Goal: Task Accomplishment & Management: Use online tool/utility

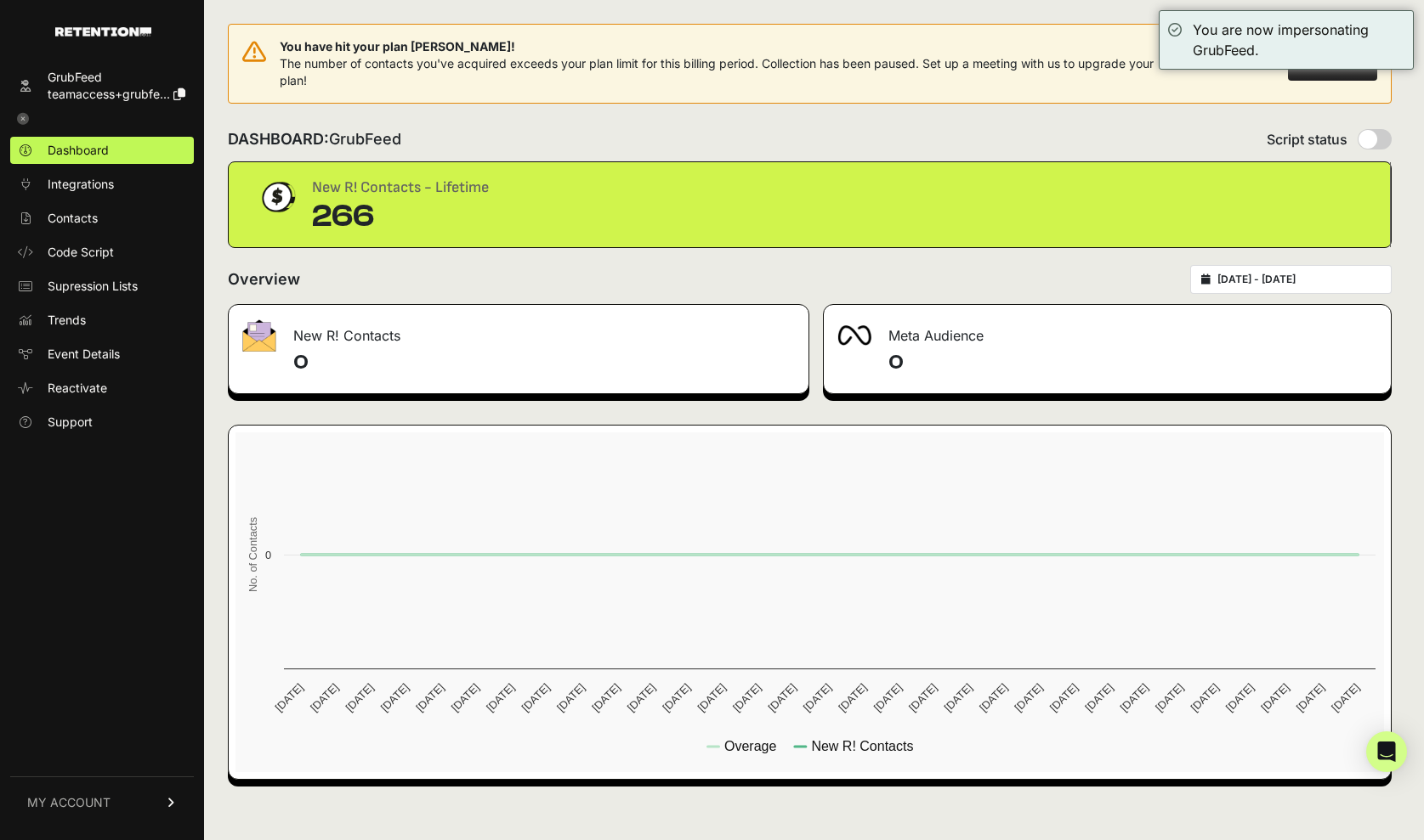
click at [117, 805] on link "MY ACCOUNT" at bounding box center [102, 802] width 184 height 52
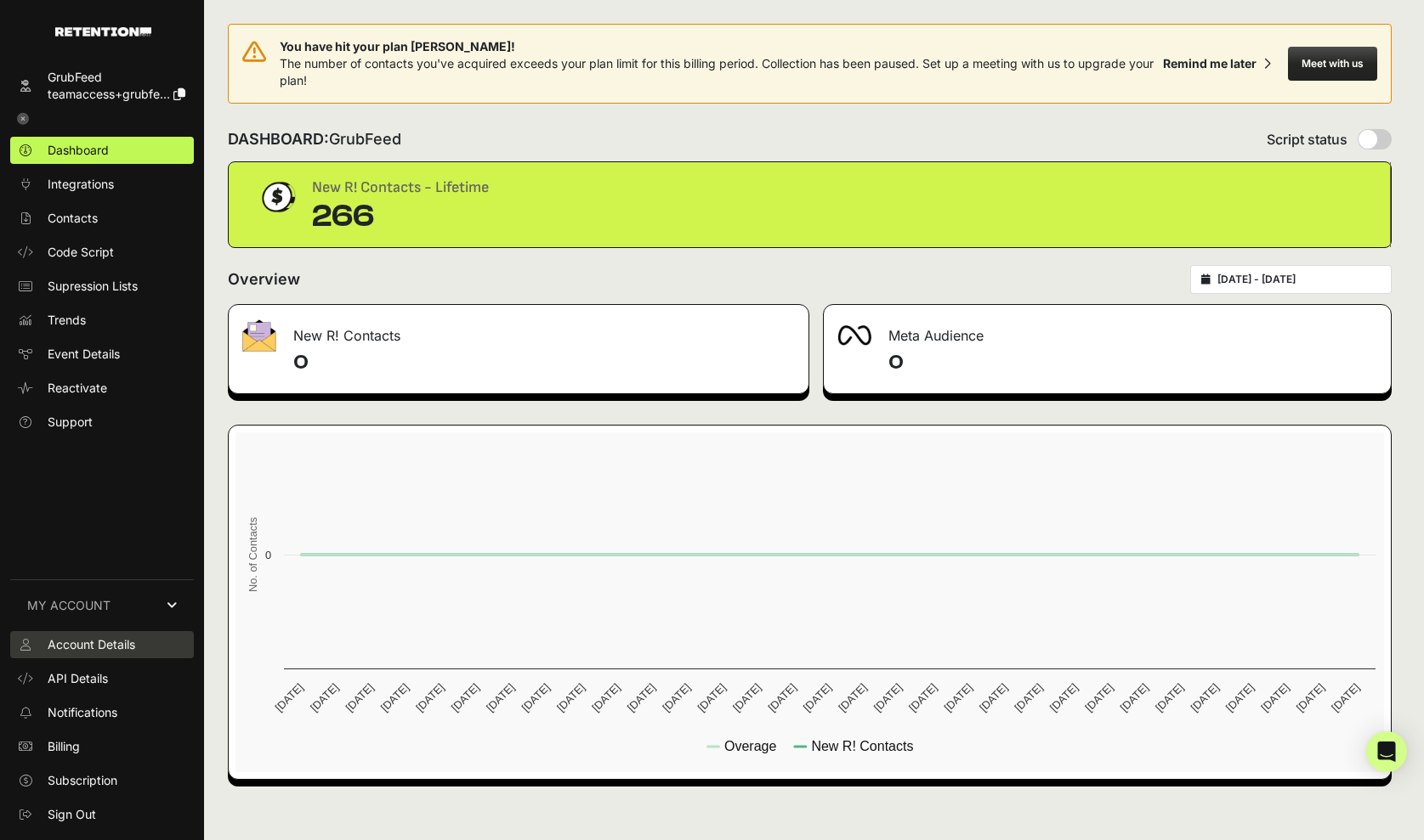
click at [98, 649] on span "Account Details" at bounding box center [91, 645] width 87 height 17
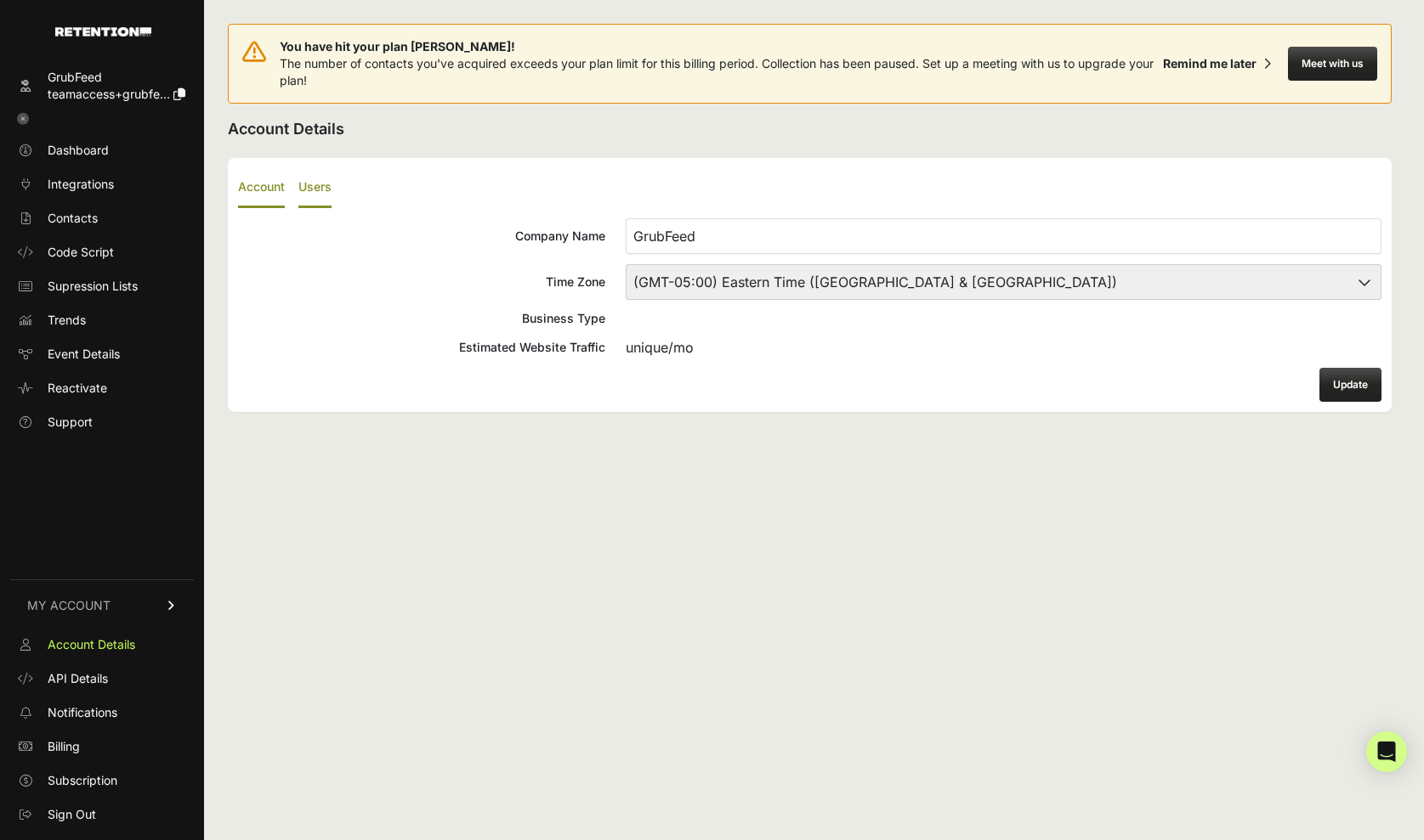
click at [320, 185] on label "Users" at bounding box center [314, 188] width 33 height 40
click at [0, 0] on input "Users" at bounding box center [0, 0] width 0 height 0
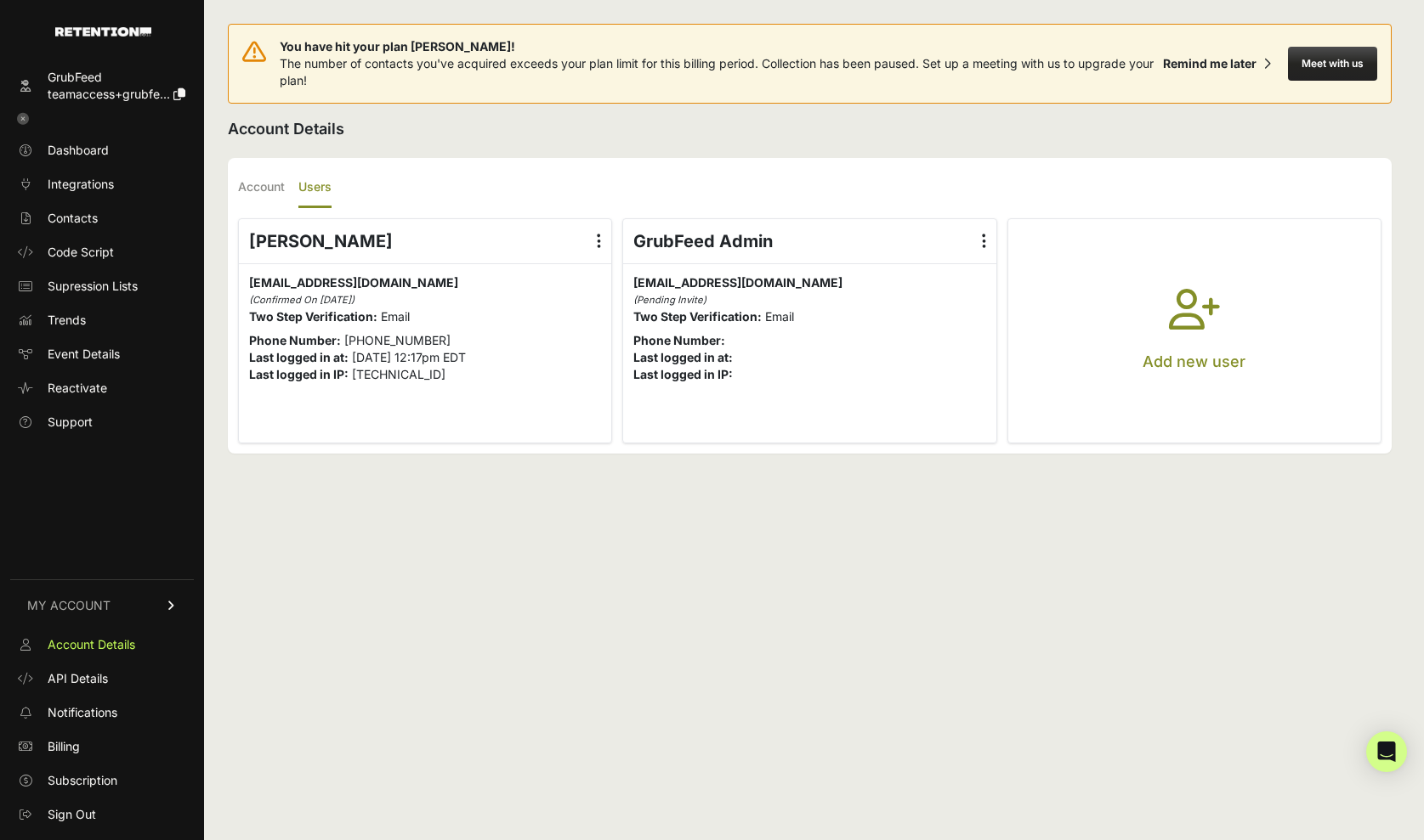
click at [434, 517] on div "You have hit your plan max! The number of contacts you've acquired exceeds your…" at bounding box center [809, 420] width 1211 height 840
click at [91, 153] on span "Dashboard" at bounding box center [78, 151] width 61 height 17
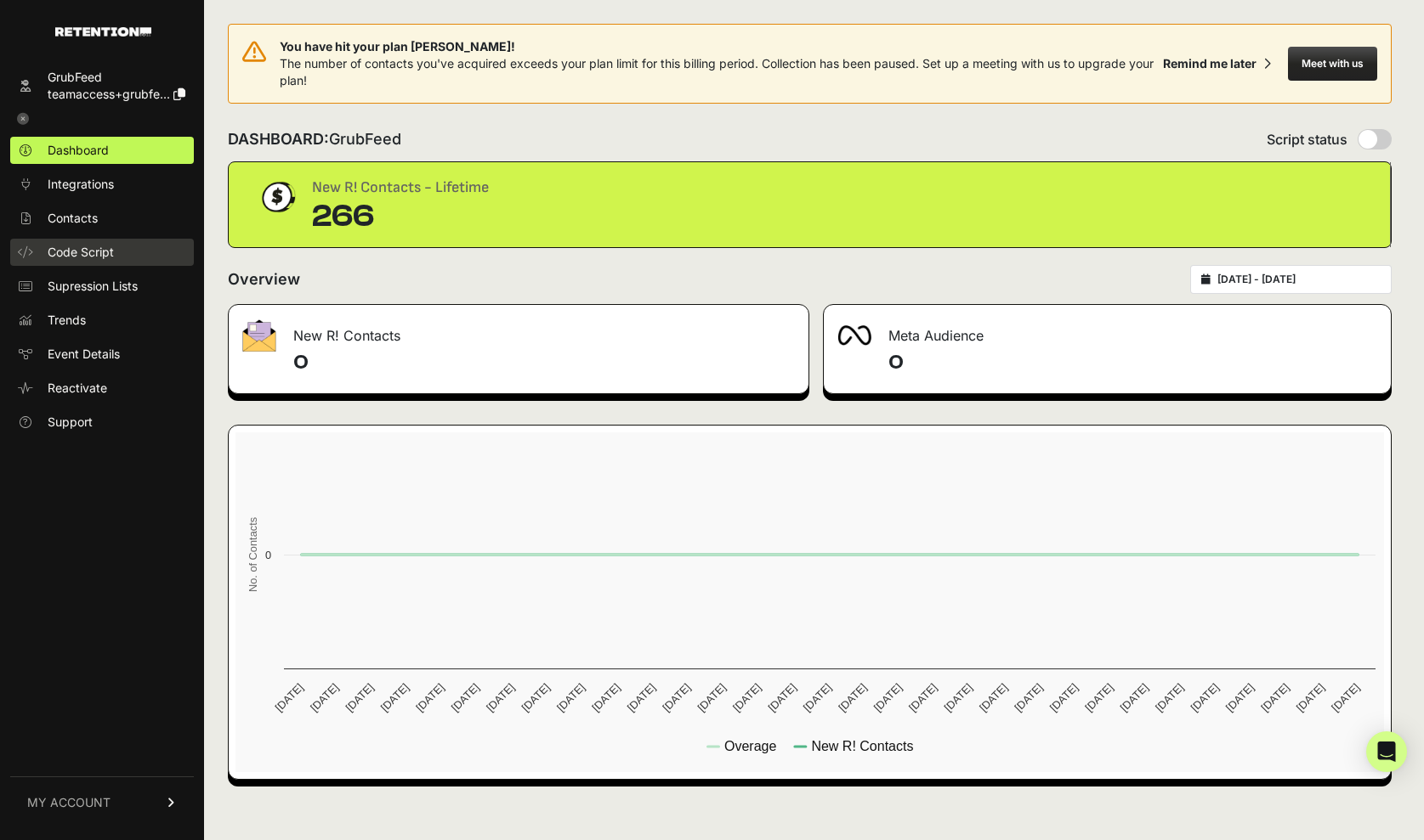
click at [103, 256] on span "Code Script" at bounding box center [81, 252] width 67 height 17
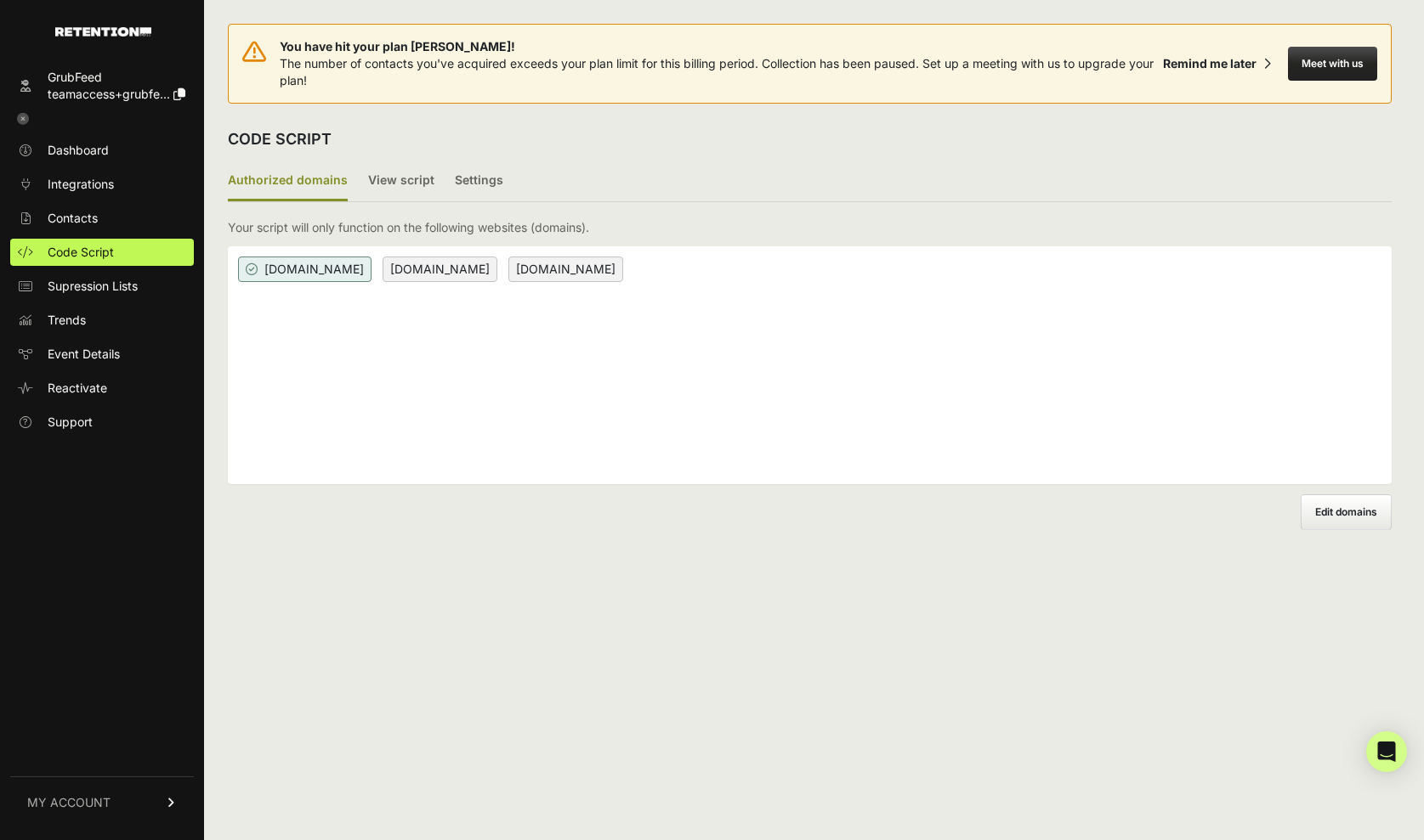
click at [402, 268] on span "[DOMAIN_NAME]" at bounding box center [439, 269] width 114 height 25
click at [377, 180] on label "View script" at bounding box center [401, 181] width 67 height 40
click at [0, 0] on input "View script" at bounding box center [0, 0] width 0 height 0
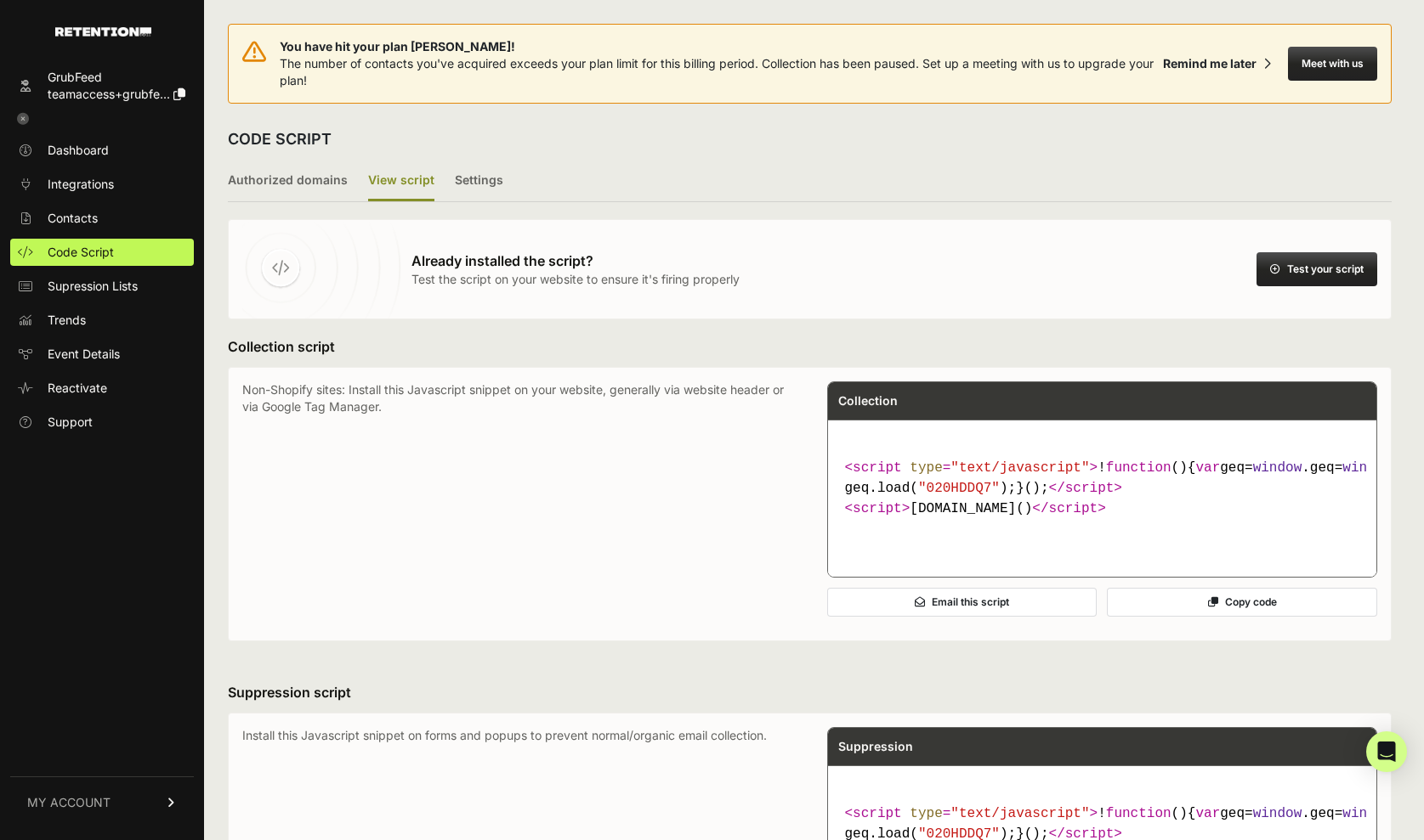
click at [1293, 269] on button "Test your script" at bounding box center [1316, 269] width 121 height 34
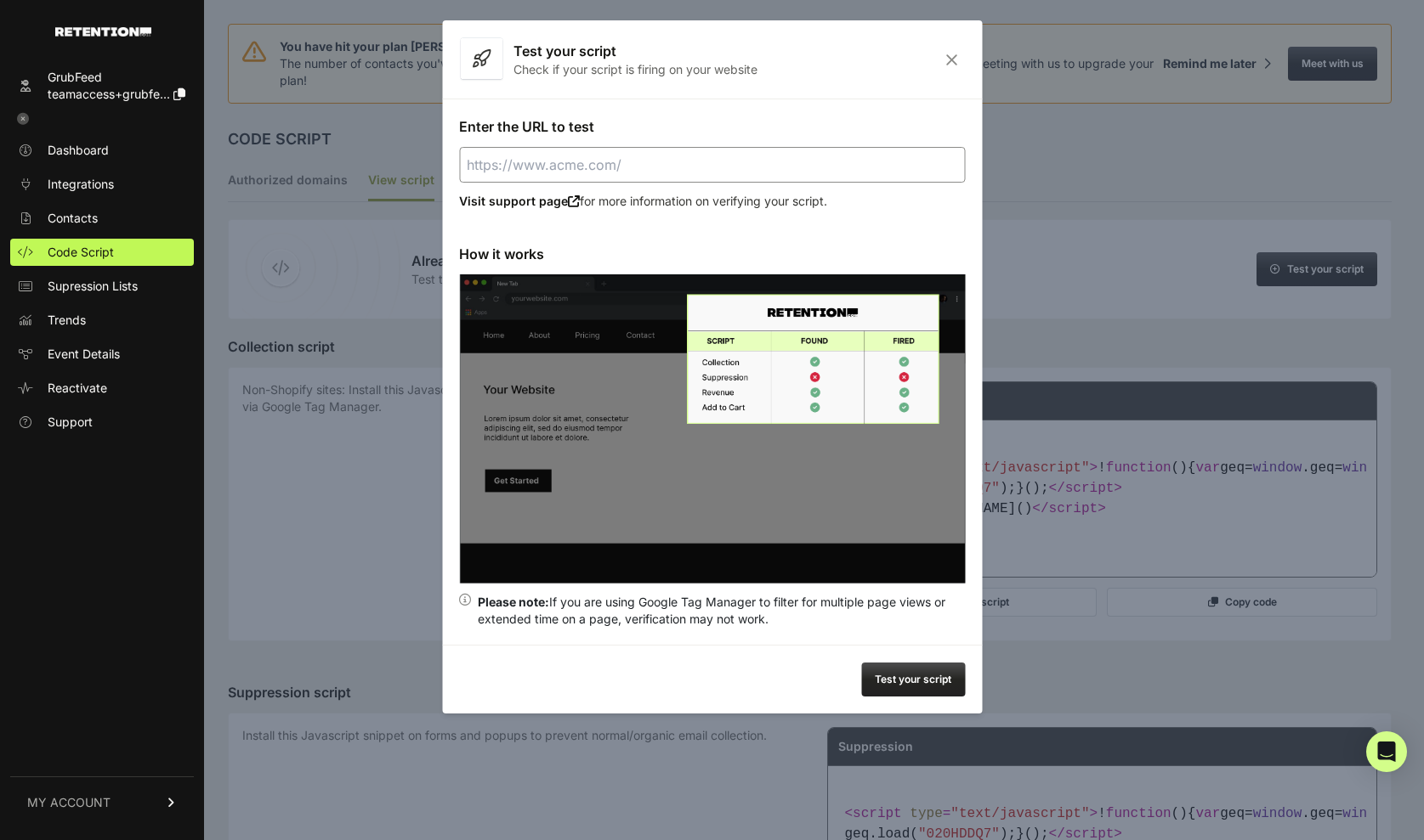
click at [567, 167] on input "Enter the URL to test" at bounding box center [712, 165] width 506 height 36
paste input "http://go.grubfeed.com/en/biology-can-school-test-elementary"
click at [902, 681] on button "Test your script" at bounding box center [912, 680] width 104 height 34
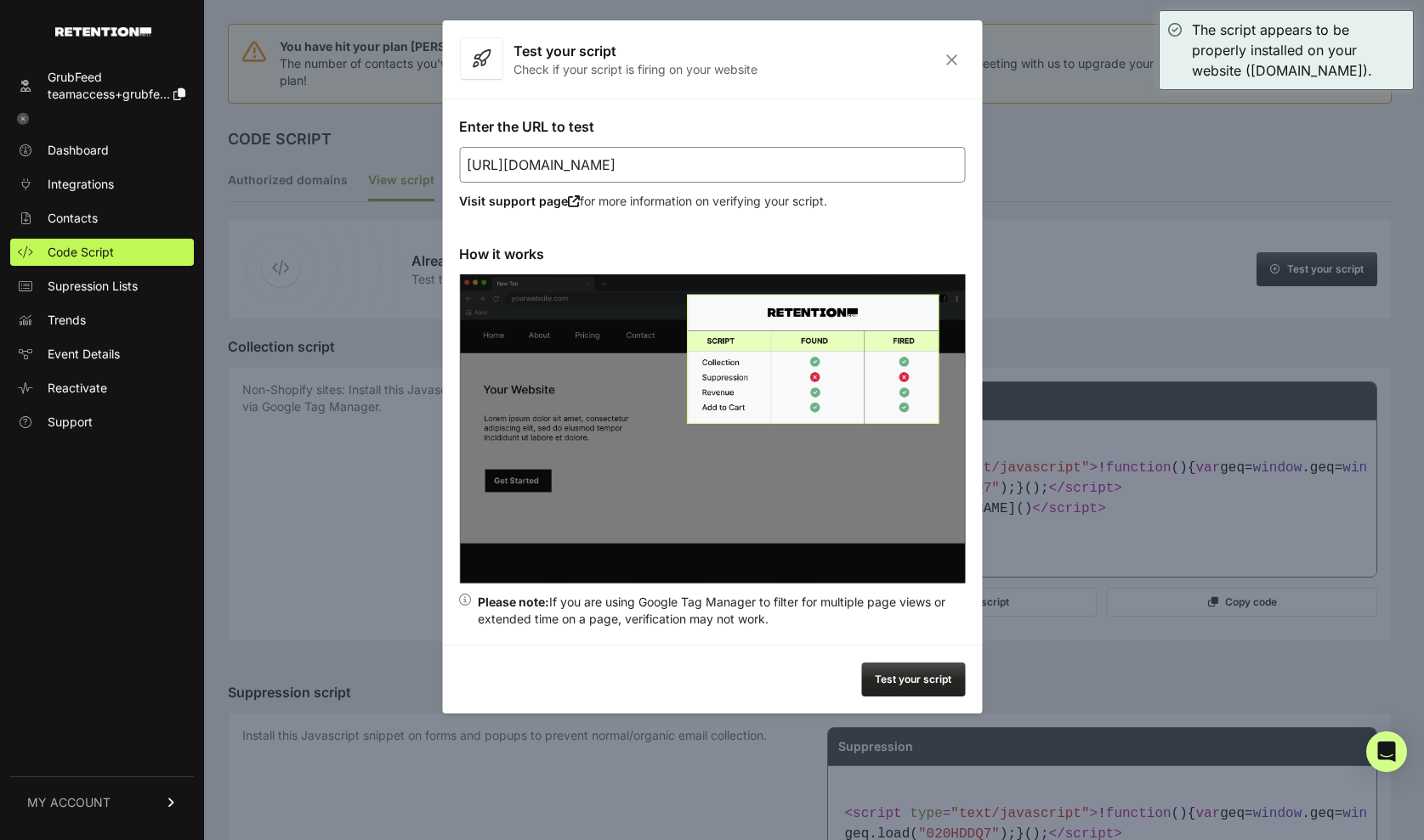
click at [780, 169] on input "http://go.grubfeed.com/en/biology-can-school-test-elementary" at bounding box center [712, 165] width 506 height 36
paste input "edition-european-name-ry"
type input "http://go.grubfeed.com/en/edition-european-name-ryy"
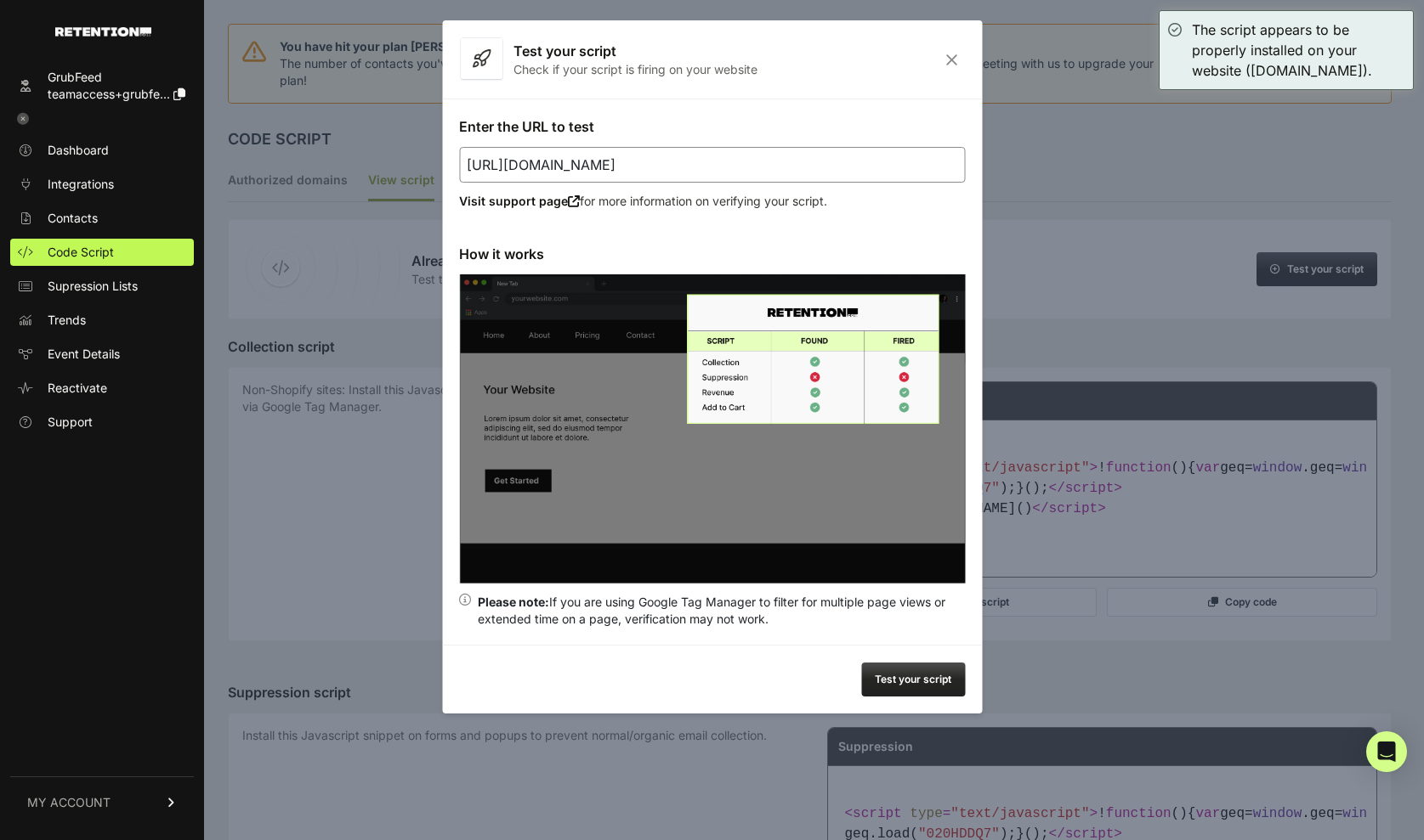
click at [903, 673] on button "Test your script" at bounding box center [912, 680] width 104 height 34
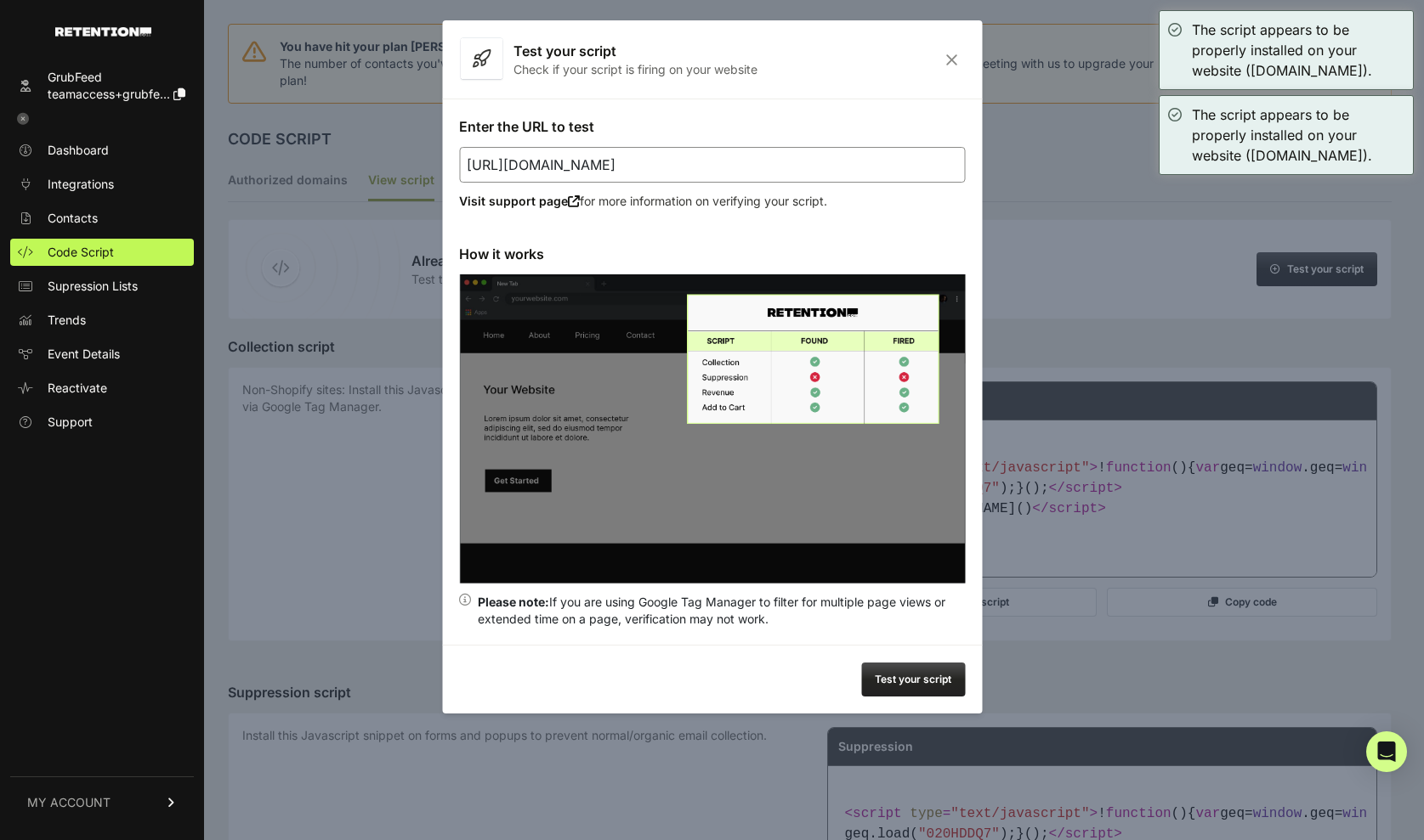
click at [524, 149] on input "http://go.grubfeed.com/en/edition-european-name-ryy" at bounding box center [712, 165] width 506 height 36
paste input "url"
click at [703, 164] on input "Enter the URL to test" at bounding box center [712, 165] width 506 height 36
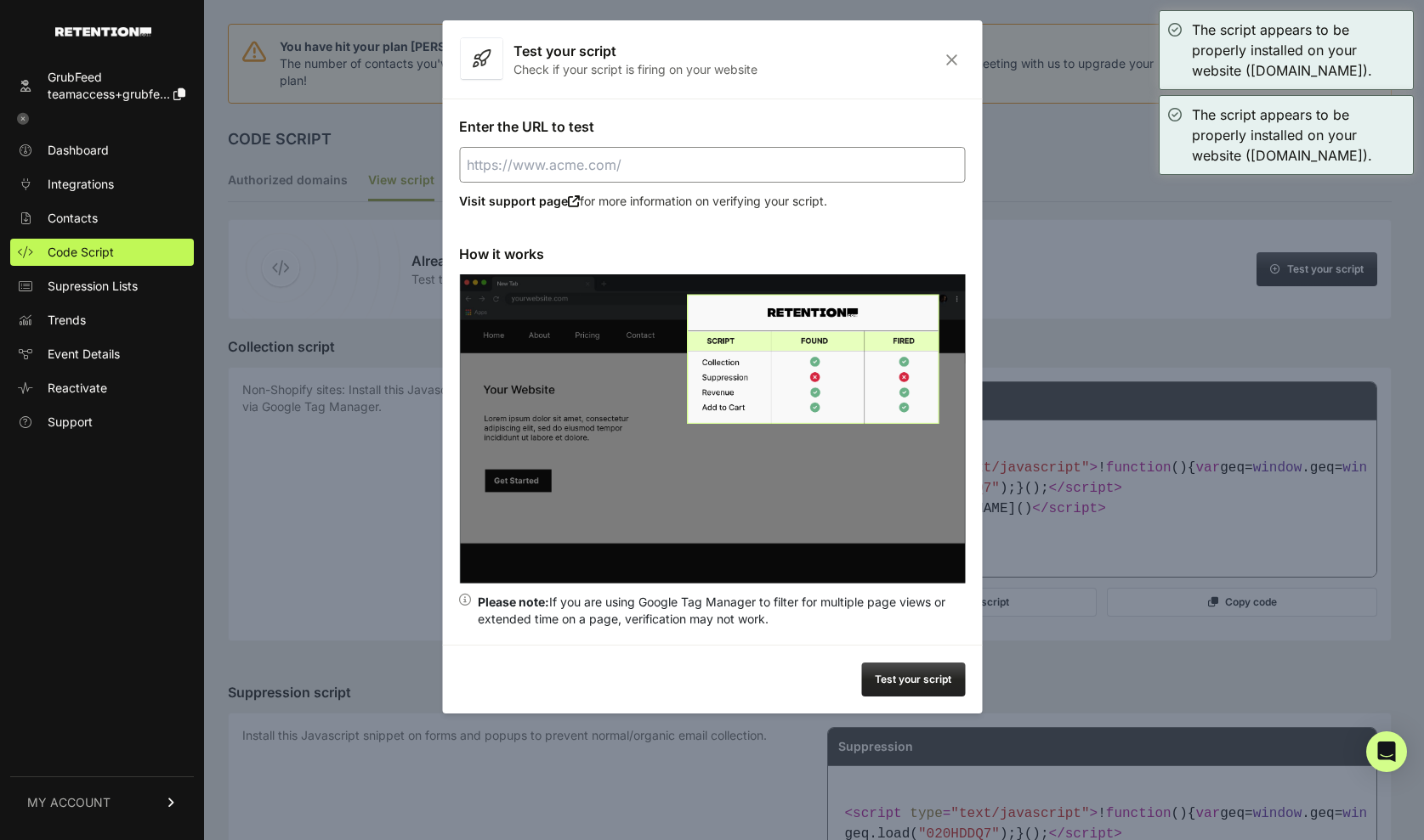
paste input "https://go.grubfeed.com/en/logic-spot-game-misfit-words"
click at [901, 672] on button "Test your script" at bounding box center [912, 680] width 104 height 34
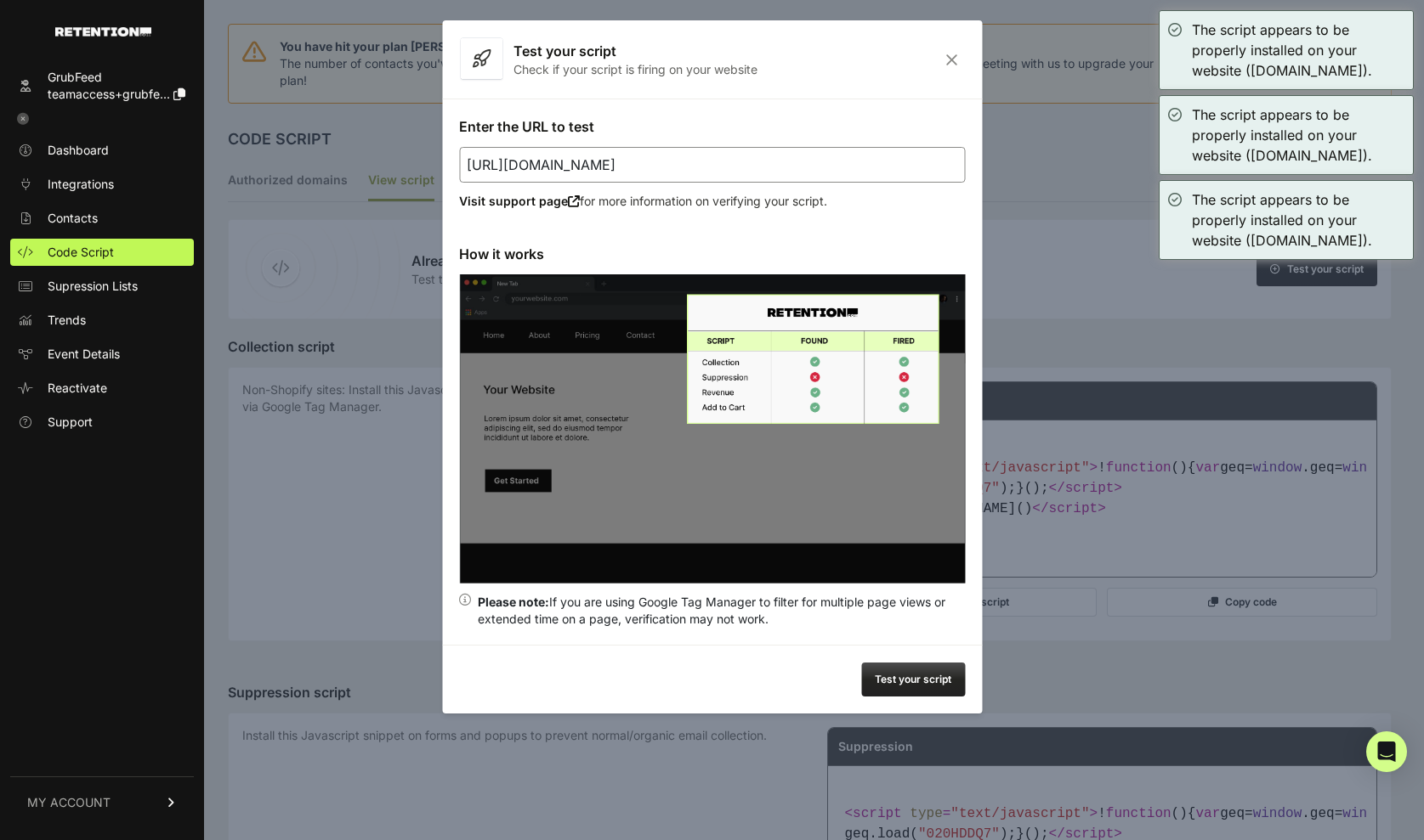
click at [617, 157] on input "https://go.grubfeed.com/en/logic-spot-game-misfit-words" at bounding box center [712, 165] width 506 height 36
paste input "://go.grubfeed.com/en/paws-can-jaws-ace-u2n"
click at [898, 678] on button "Test your script" at bounding box center [912, 680] width 104 height 34
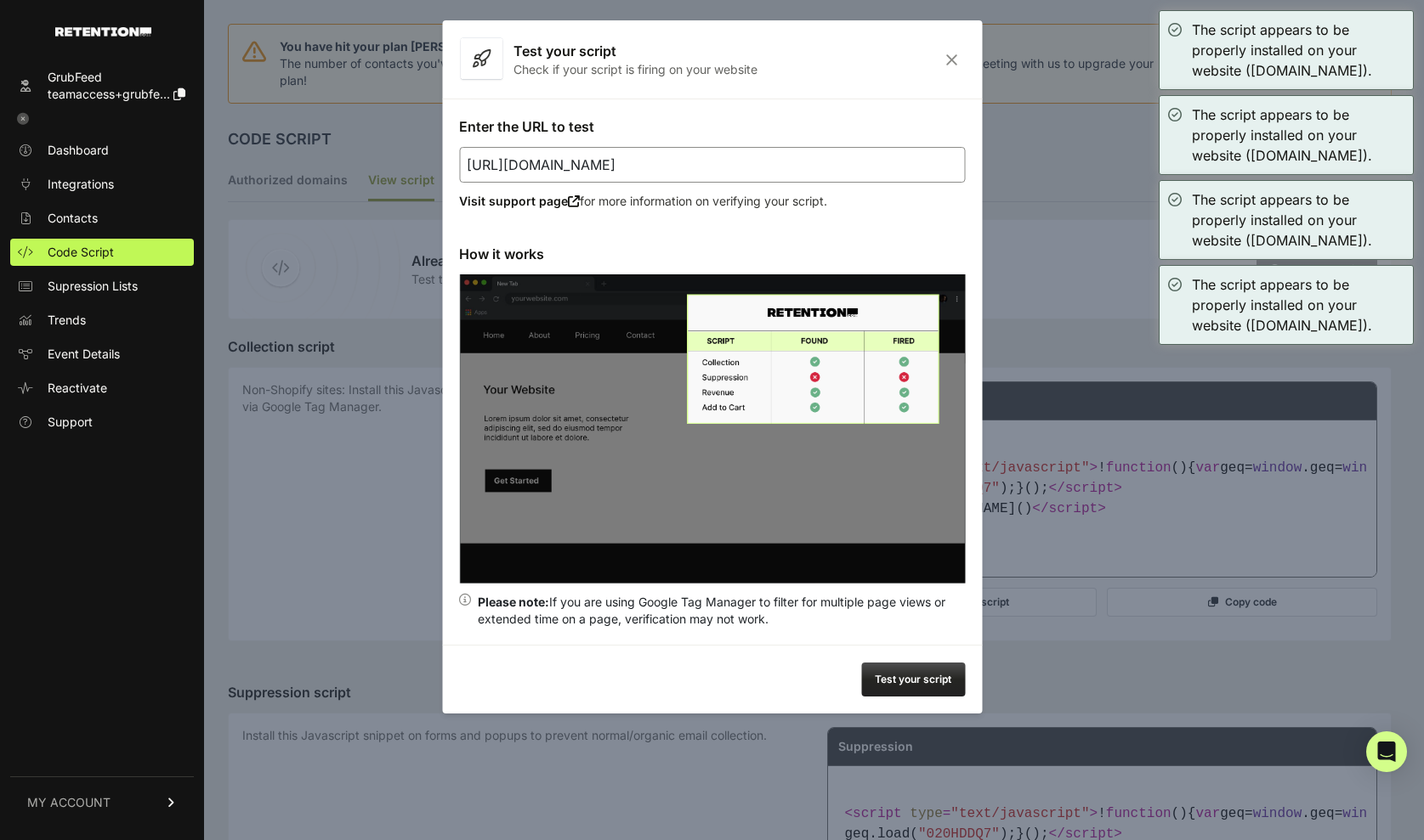
click at [539, 162] on input "http://go.grubfeed.com/en/paws-can-jaws-ace-u2n" at bounding box center [712, 165] width 506 height 36
paste input "random-questions-can-right-many"
click at [892, 676] on button "Test your script" at bounding box center [912, 680] width 104 height 34
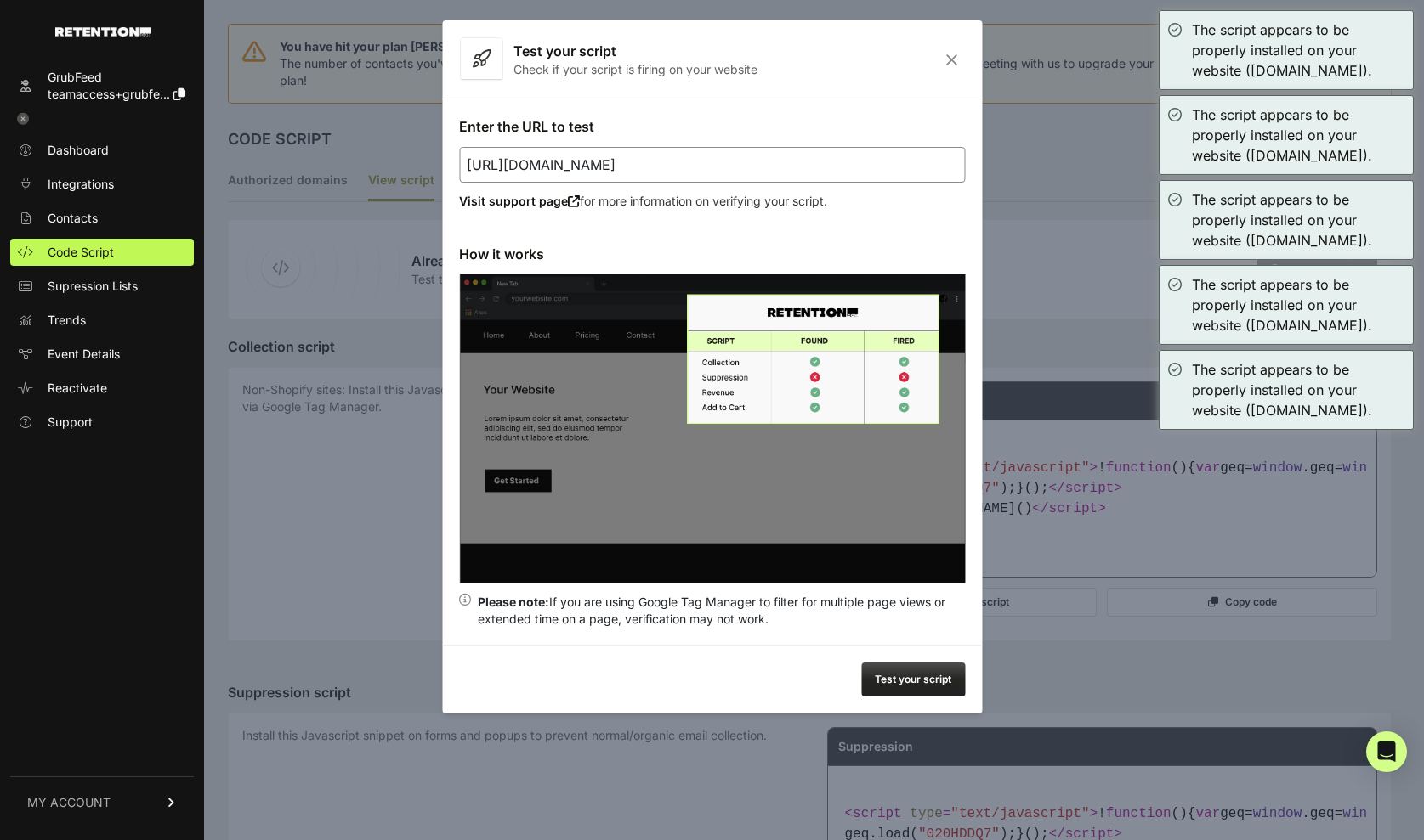
click at [547, 170] on input "http://go.grubfeed.com/en/random-questions-can-right-many" at bounding box center [712, 165] width 506 height 36
paste input "url"
click at [883, 685] on button "Test your script" at bounding box center [912, 680] width 104 height 34
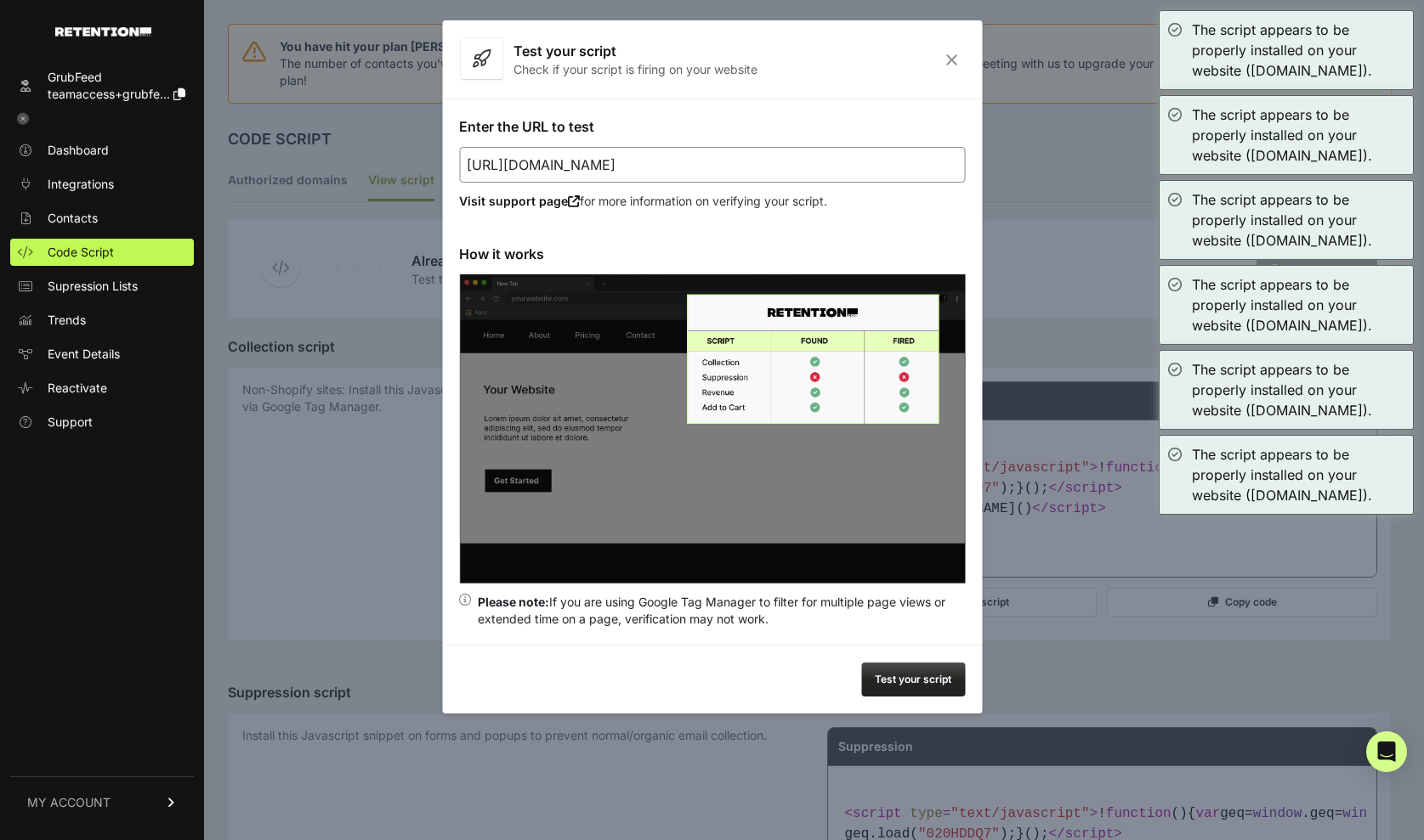
click at [729, 171] on input "http://go.grubfeed.com/en/" at bounding box center [712, 165] width 506 height 36
paste input "biology-can-school-test-elementary"
click at [498, 161] on input "http://go.grubfeed.com/en/biology-can-school-test-elementary" at bounding box center [712, 165] width 506 height 36
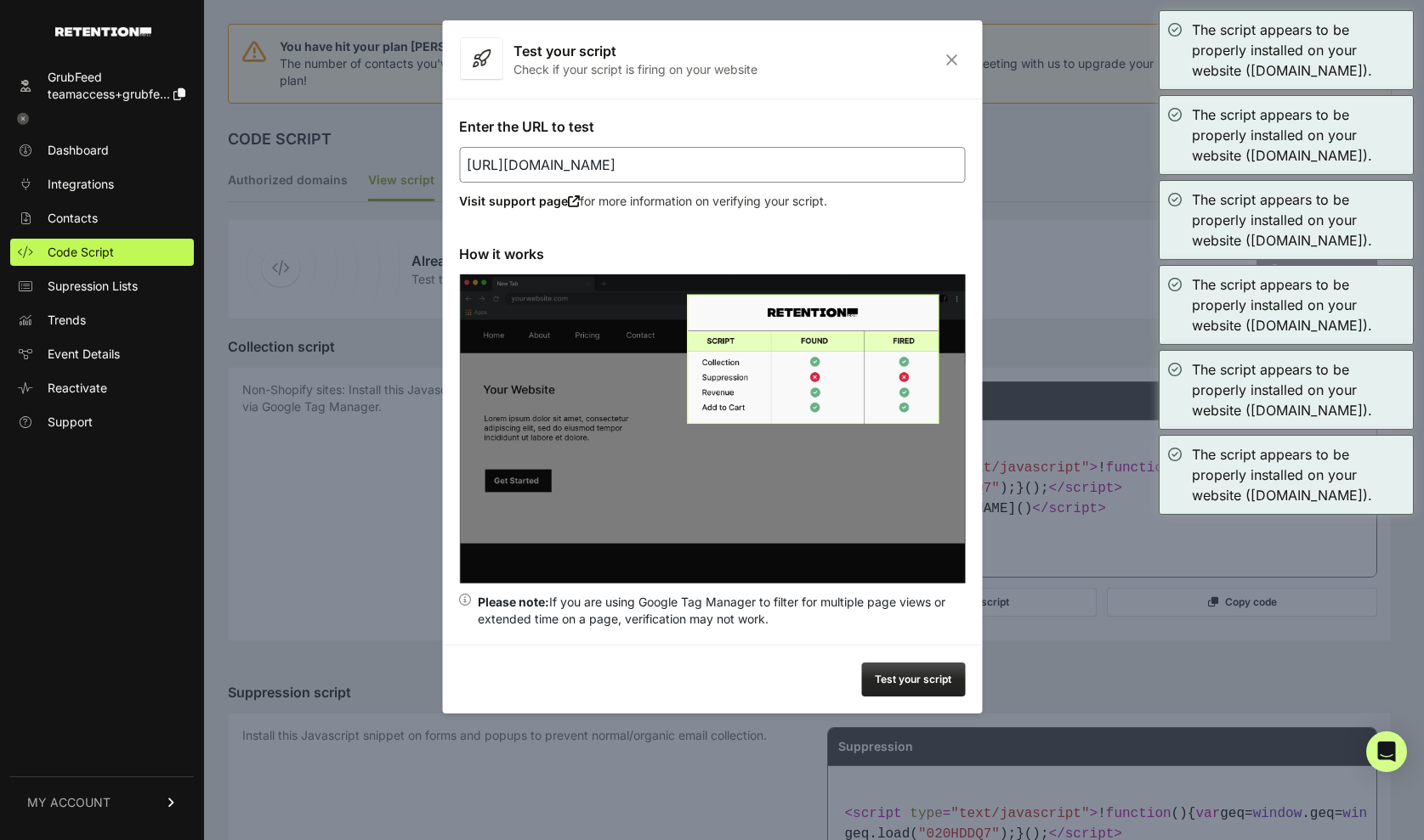
click at [907, 675] on button "Test your script" at bounding box center [912, 680] width 104 height 34
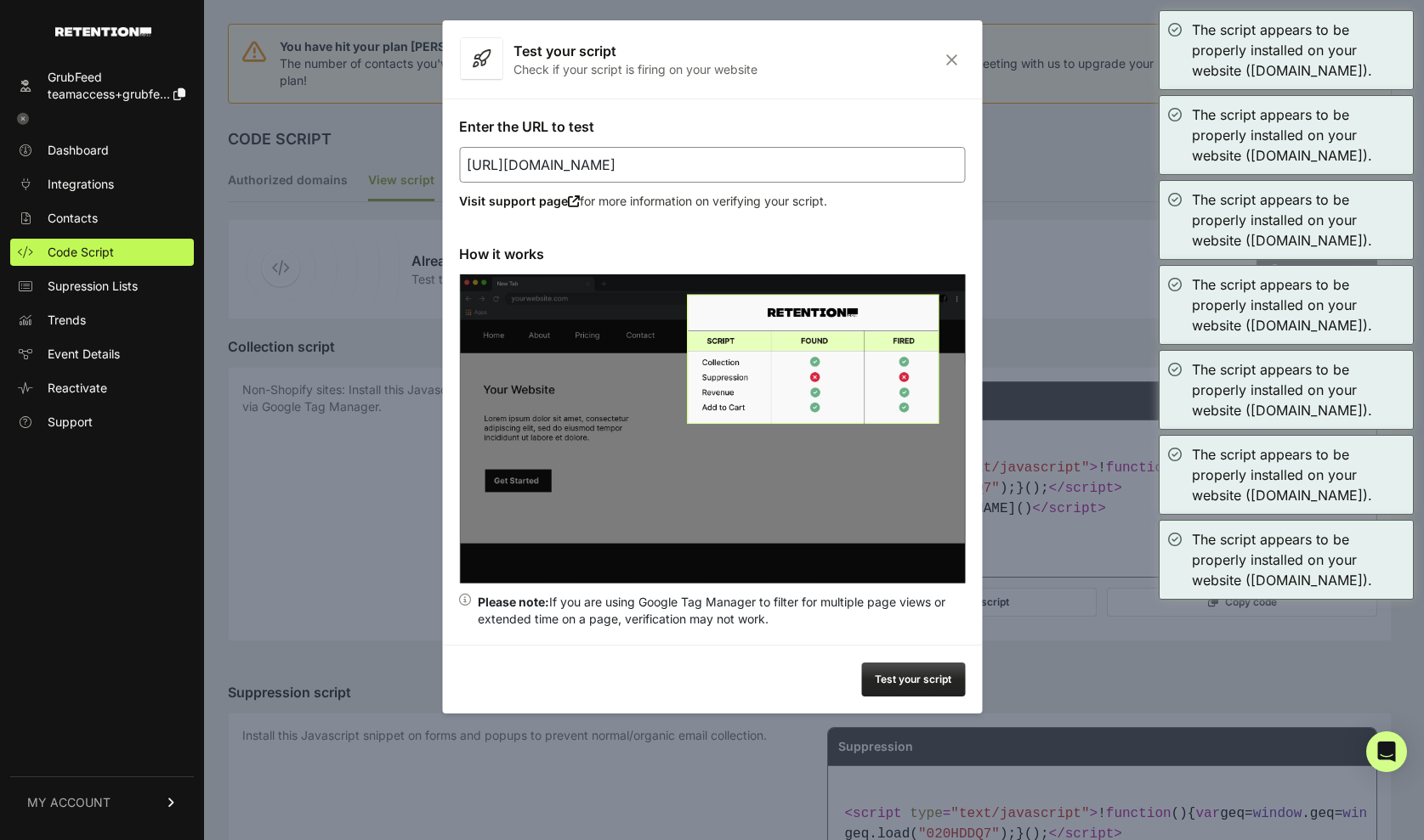
click at [636, 175] on input "https://go.grubfeed.com/en/biology-can-school-test-elementary" at bounding box center [712, 165] width 506 height 36
paste input "://go.grubfeed.com/en/random-questions-can-right-man"
click at [486, 161] on input "http://go.grubfeed.com/en/random-questions-can-right-many" at bounding box center [712, 165] width 506 height 36
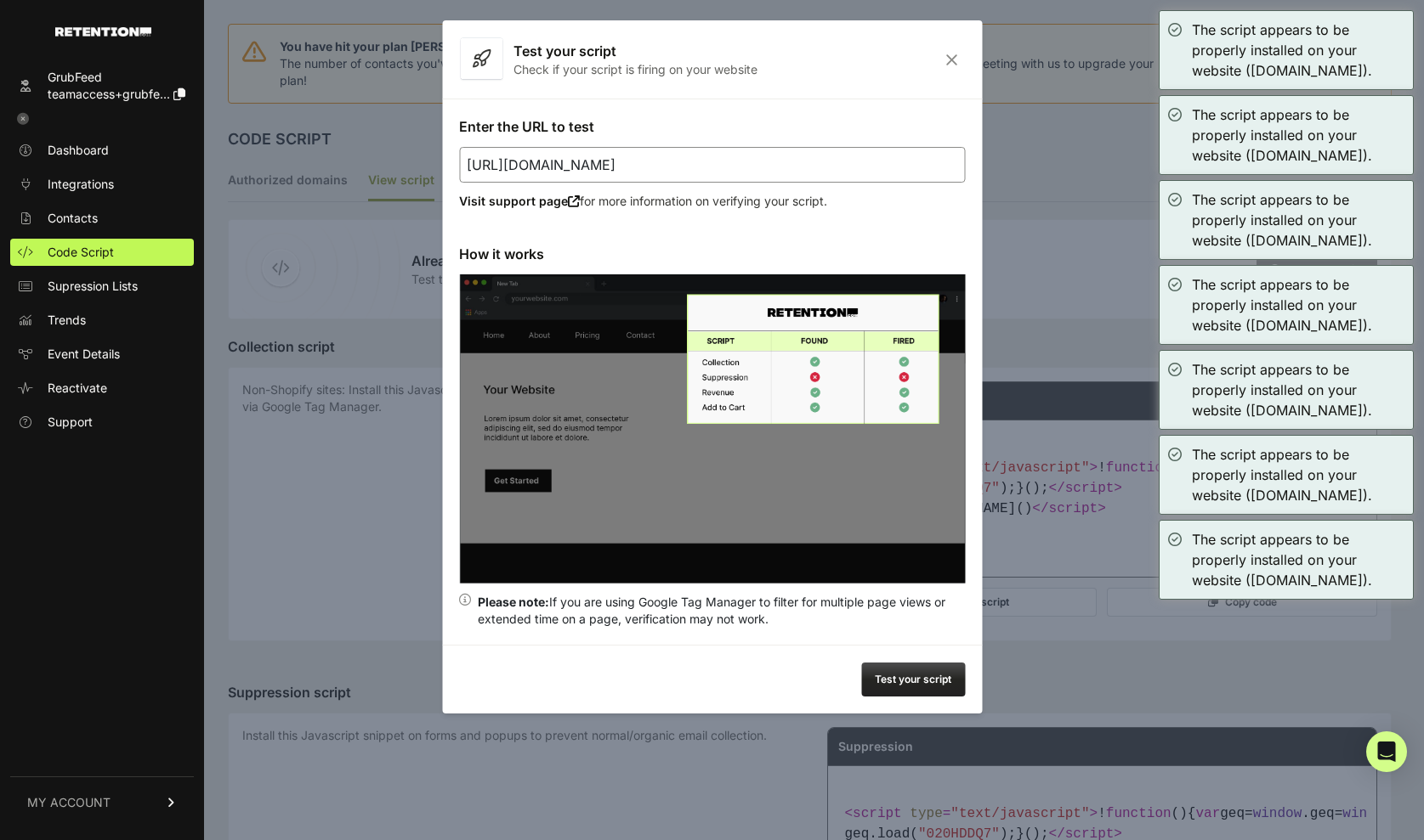
click at [912, 679] on button "Test your script" at bounding box center [912, 680] width 104 height 34
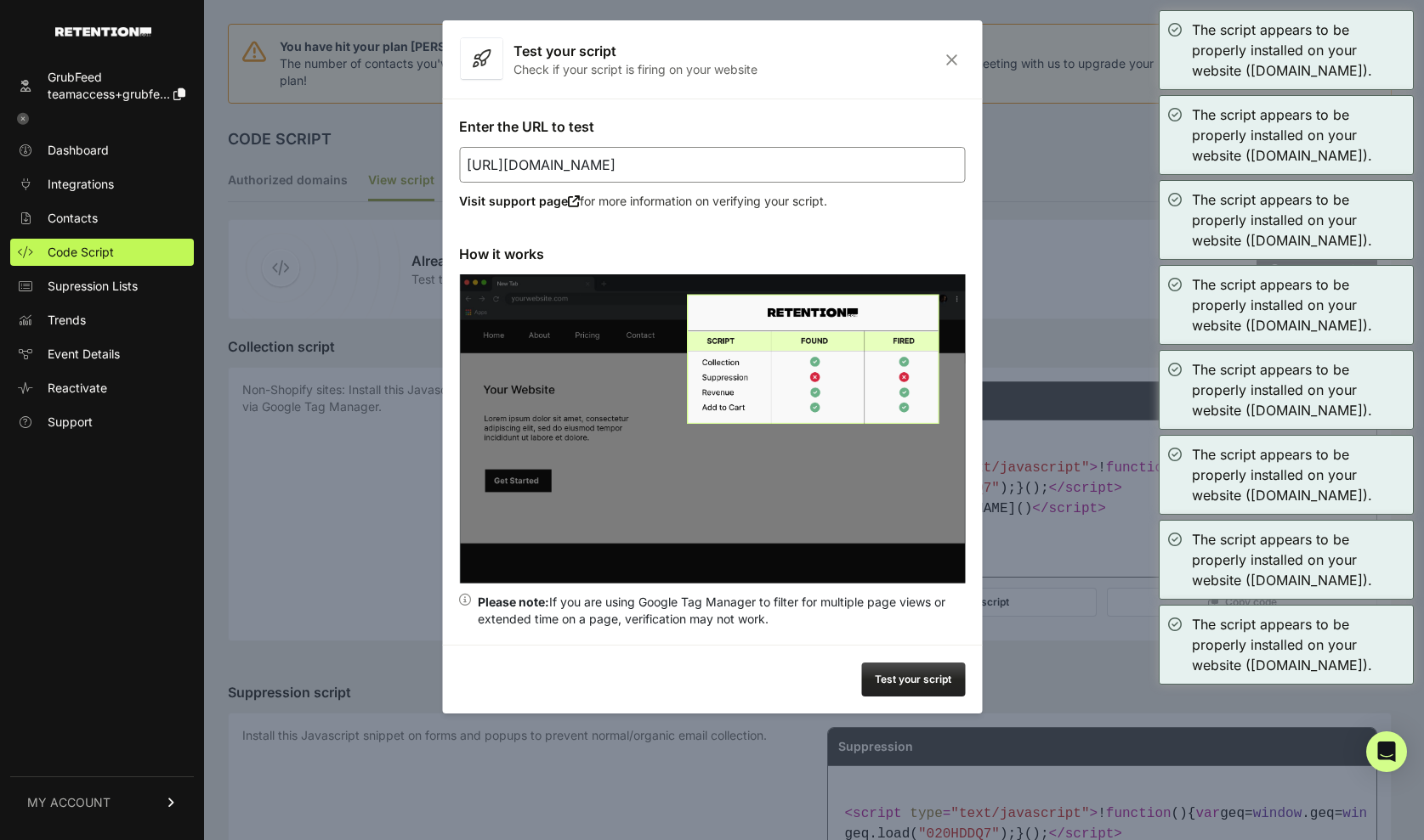
click at [650, 157] on input "https://go.grubfeed.com/en/random-questions-can-right-many" at bounding box center [712, 165] width 506 height 36
paste input "logic-spot-game-misfit-words"
click at [912, 682] on button "Test your script" at bounding box center [912, 680] width 104 height 34
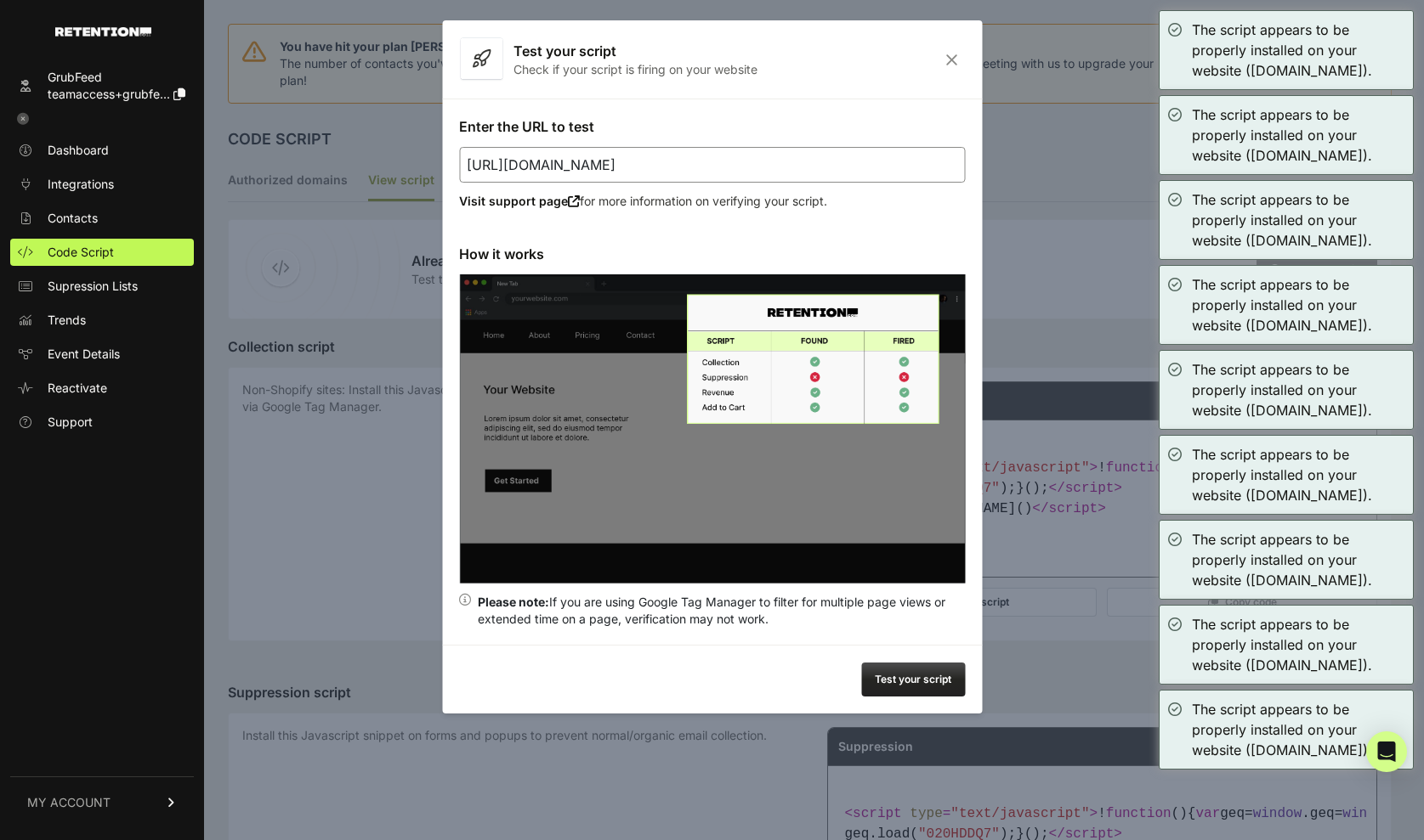
click at [529, 161] on input "https://go.grubfeed.com/en/logic-spot-game-misfit-words" at bounding box center [712, 165] width 506 height 36
paste input "://go.grubfeed.com/en/edition-european-name-ryy?vge=true&aid=020HDDQ7"
type input "https://go.grubfeed.com/en/edition-european-name-ryy?vge=true&aid=020HDDQ7"
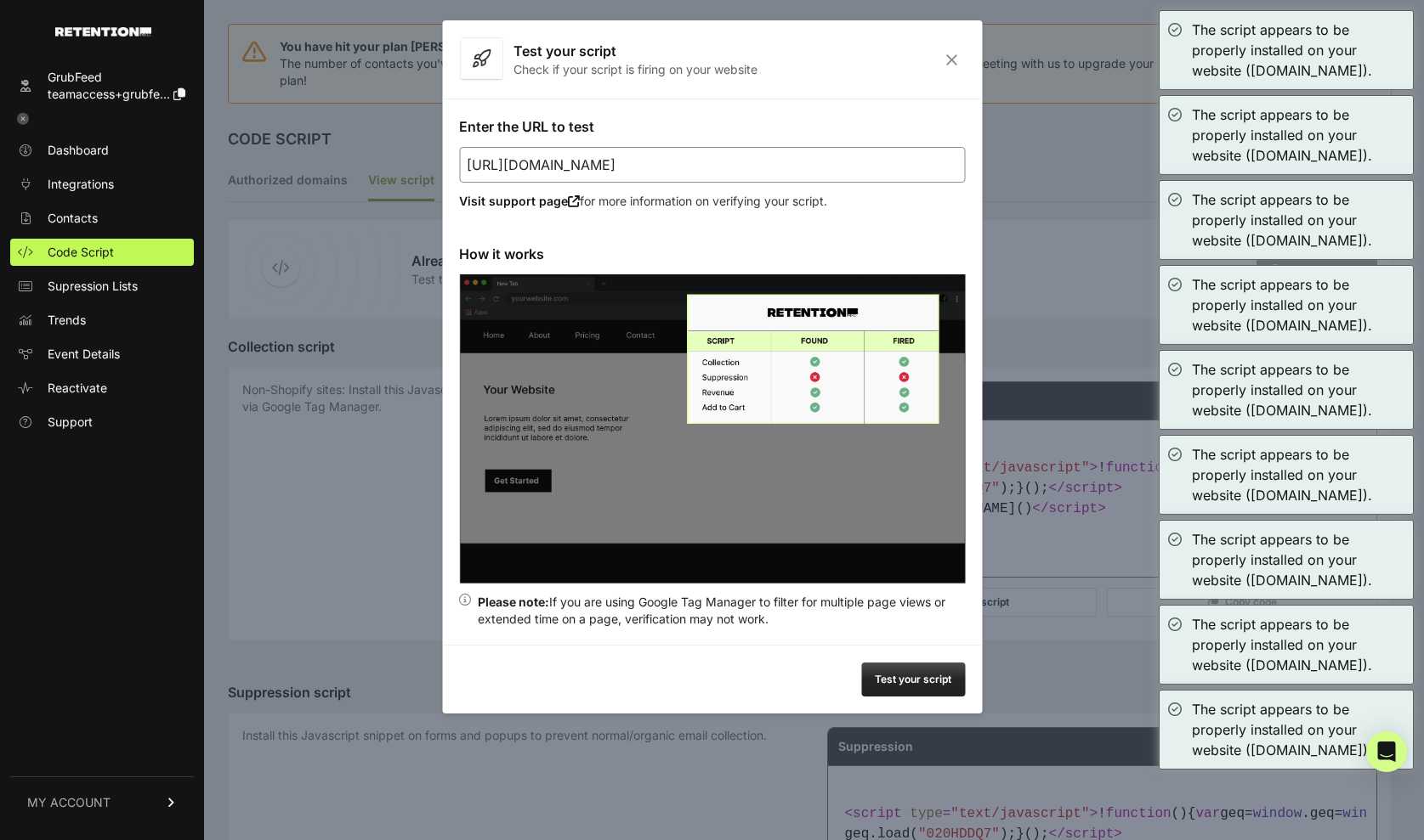
click at [912, 681] on button "Test your script" at bounding box center [912, 680] width 104 height 34
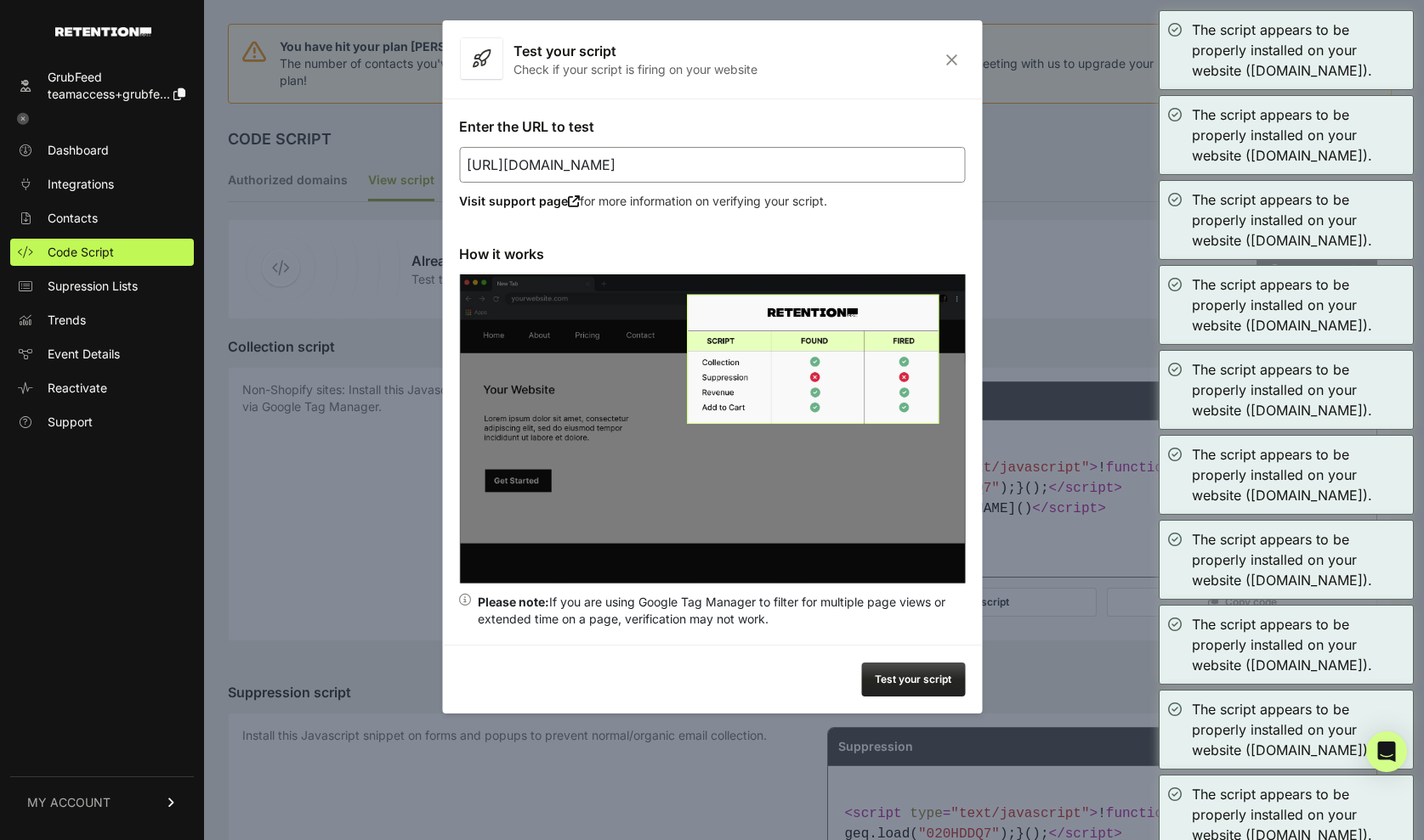
click at [944, 65] on icon "Close" at bounding box center [952, 59] width 26 height 14
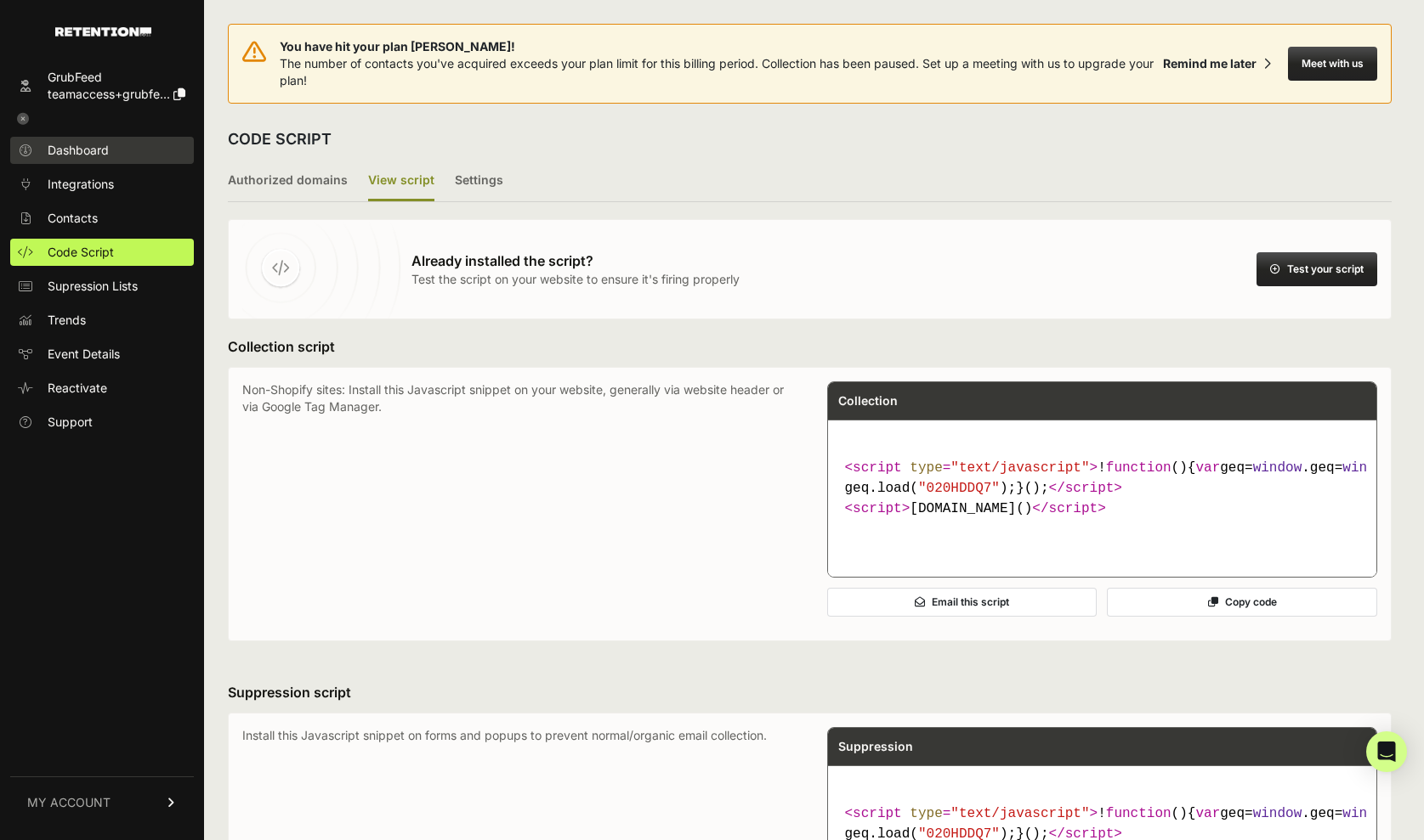
click at [67, 162] on link "Dashboard" at bounding box center [102, 150] width 184 height 27
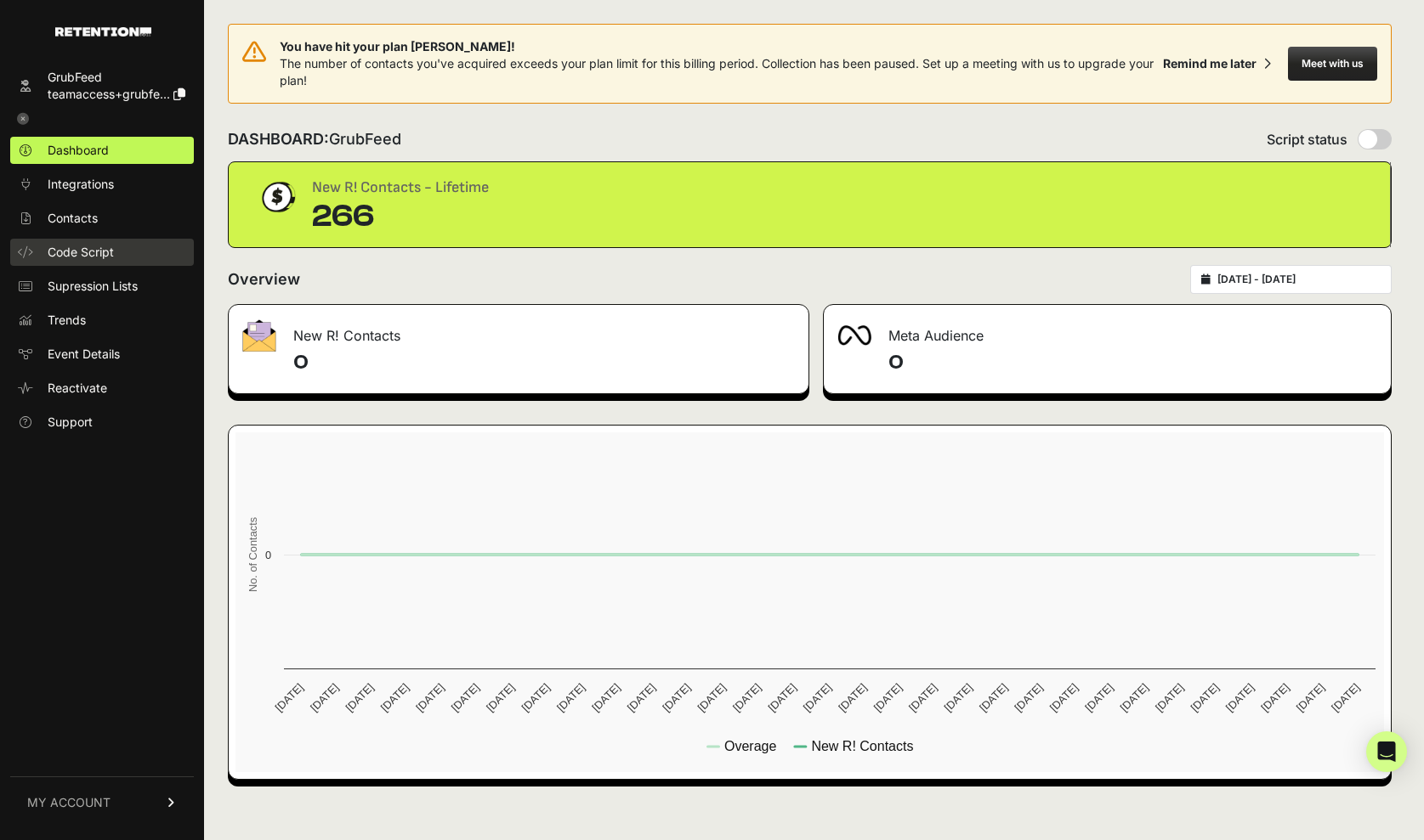
click at [74, 246] on span "Code Script" at bounding box center [81, 252] width 67 height 17
